Goal: Transaction & Acquisition: Book appointment/travel/reservation

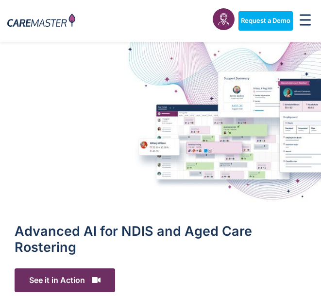
click at [304, 95] on img at bounding box center [160, 125] width 321 height 167
click at [300, 68] on img at bounding box center [160, 125] width 321 height 167
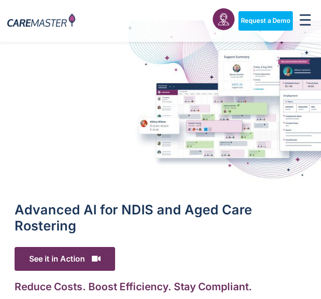
scroll to position [22, 0]
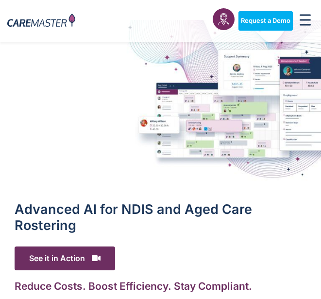
click at [266, 28] on link "Request a Demo" at bounding box center [265, 20] width 54 height 19
click at [271, 13] on link "Request a Demo" at bounding box center [265, 20] width 54 height 19
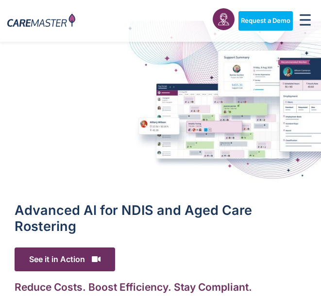
click at [271, 24] on span "Request a Demo" at bounding box center [266, 21] width 50 height 8
click at [270, 21] on span "Request a Demo" at bounding box center [266, 21] width 50 height 8
click at [276, 18] on span "Request a Demo" at bounding box center [266, 21] width 50 height 8
click at [280, 23] on span "Request a Demo" at bounding box center [266, 21] width 50 height 8
click at [281, 18] on span "Request a Demo" at bounding box center [266, 21] width 50 height 8
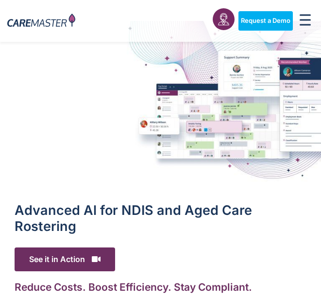
click at [286, 14] on link "Request a Demo" at bounding box center [265, 20] width 54 height 19
click at [284, 21] on span "Request a Demo" at bounding box center [266, 21] width 50 height 8
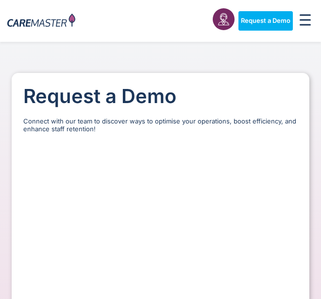
select select "**"
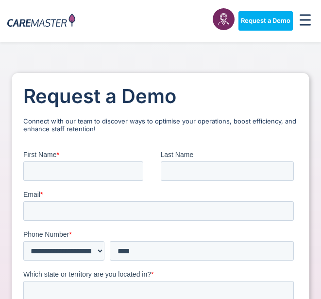
click at [59, 276] on span "Which state or territory are you located in?" at bounding box center [87, 274] width 128 height 8
click at [59, 280] on input "Which state or territory are you located in? *" at bounding box center [158, 289] width 271 height 19
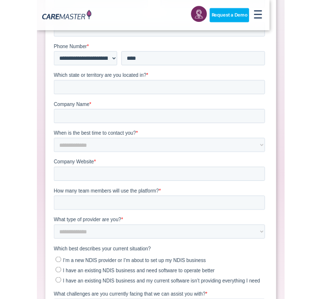
scroll to position [227, 0]
